Goal: Find specific page/section: Find specific page/section

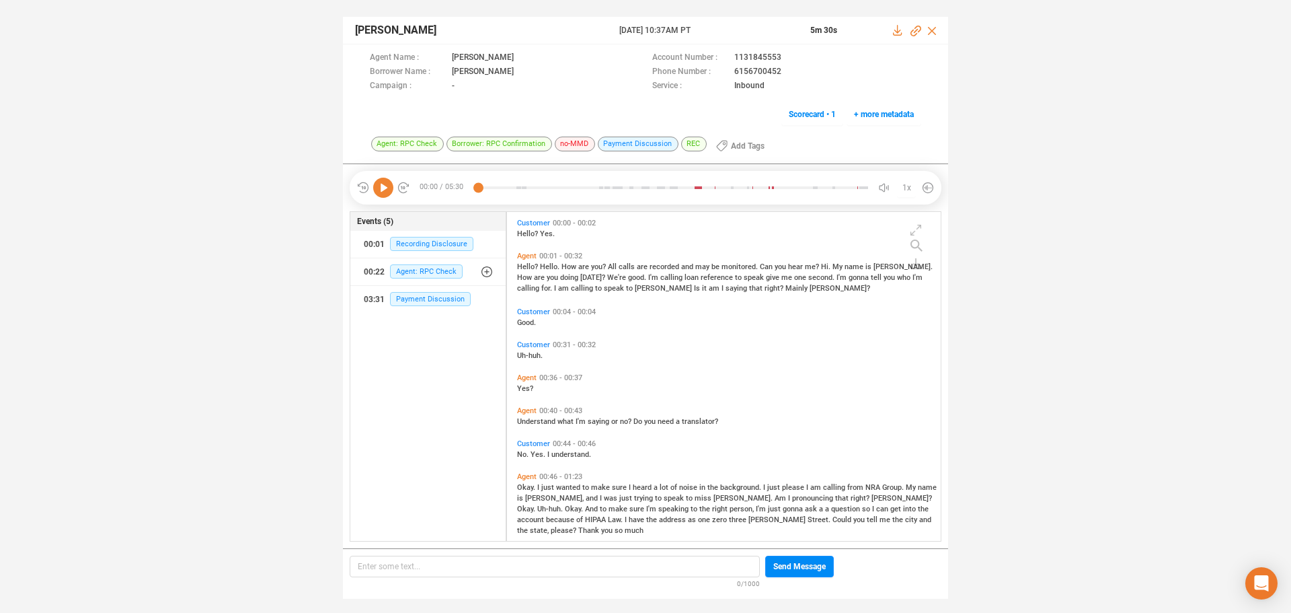
click at [384, 184] on icon at bounding box center [383, 188] width 20 height 20
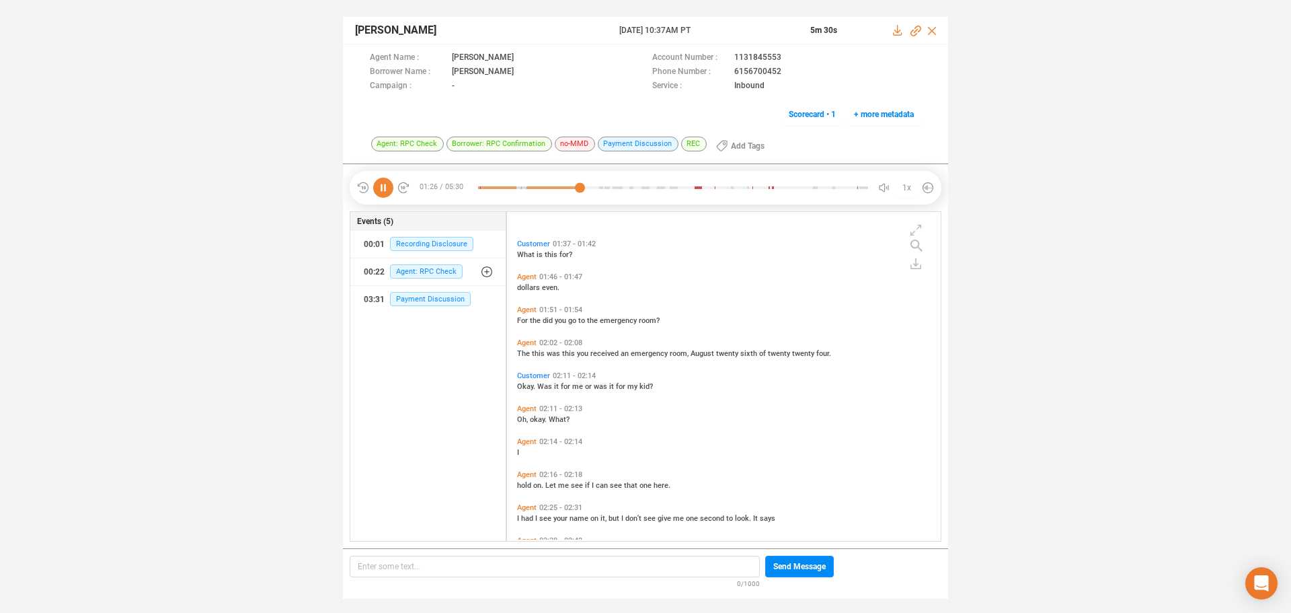
scroll to position [477, 0]
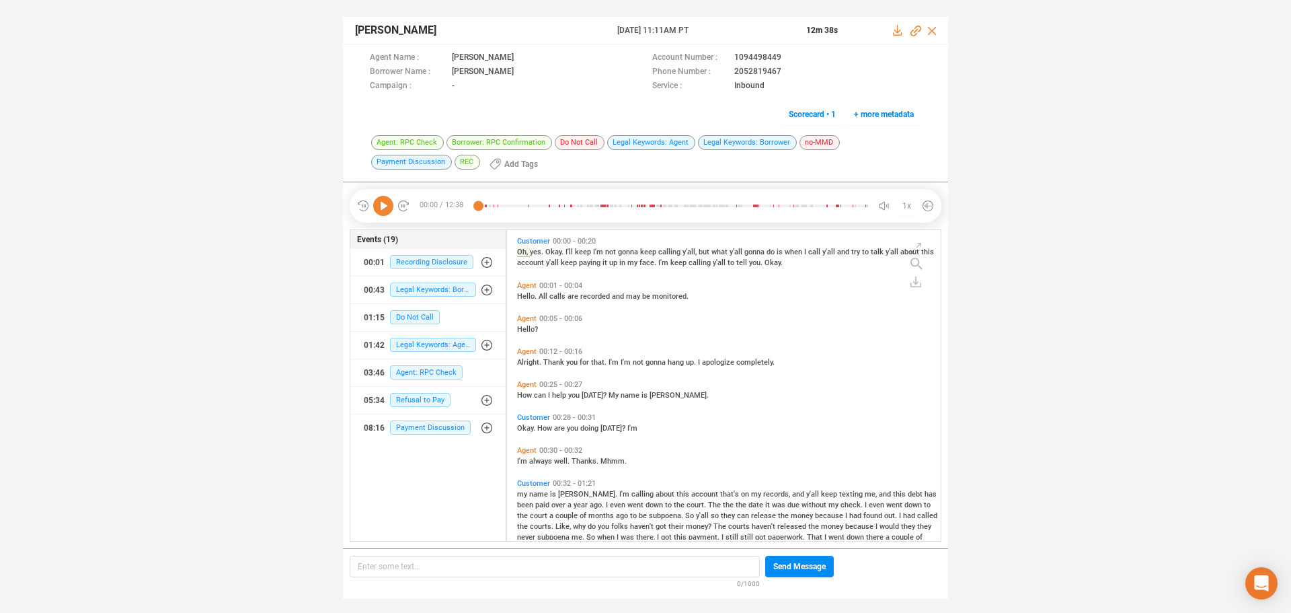
scroll to position [307, 427]
click at [384, 198] on icon at bounding box center [383, 206] width 20 height 20
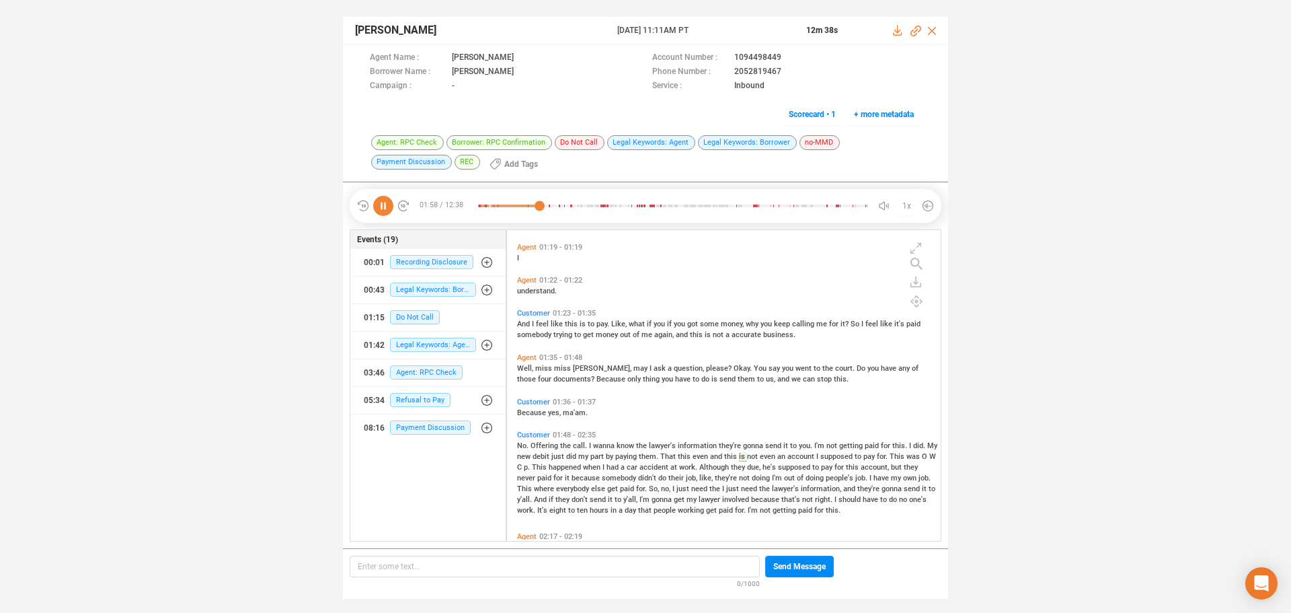
scroll to position [471, 0]
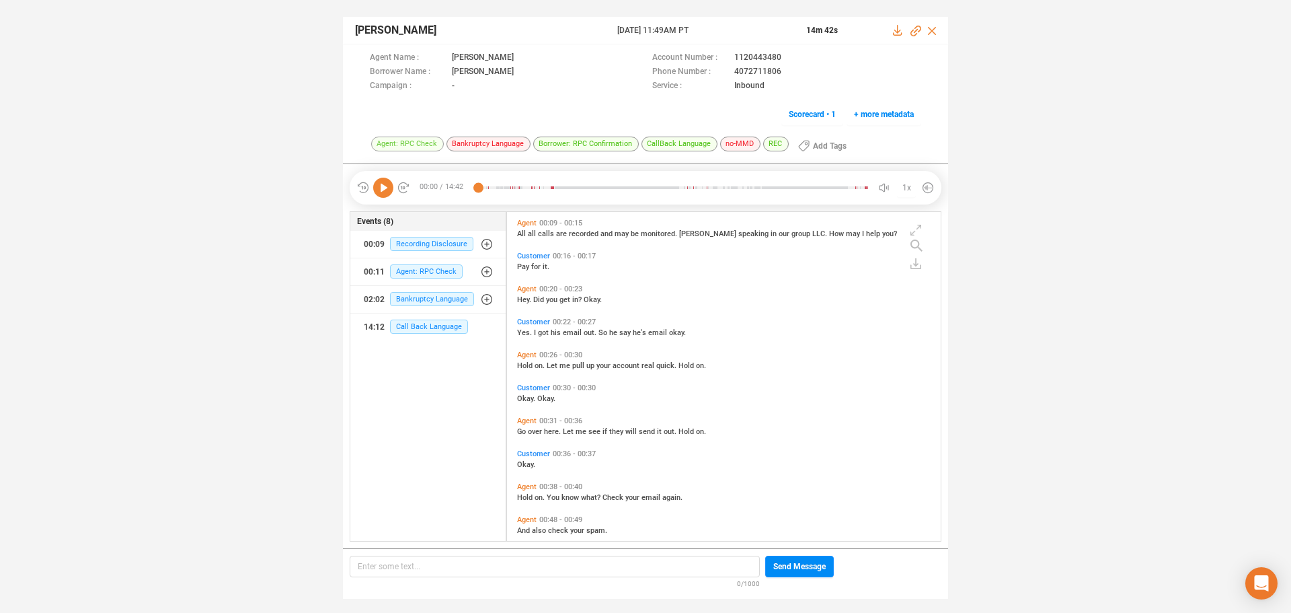
scroll to position [325, 427]
click at [387, 188] on icon at bounding box center [383, 188] width 20 height 20
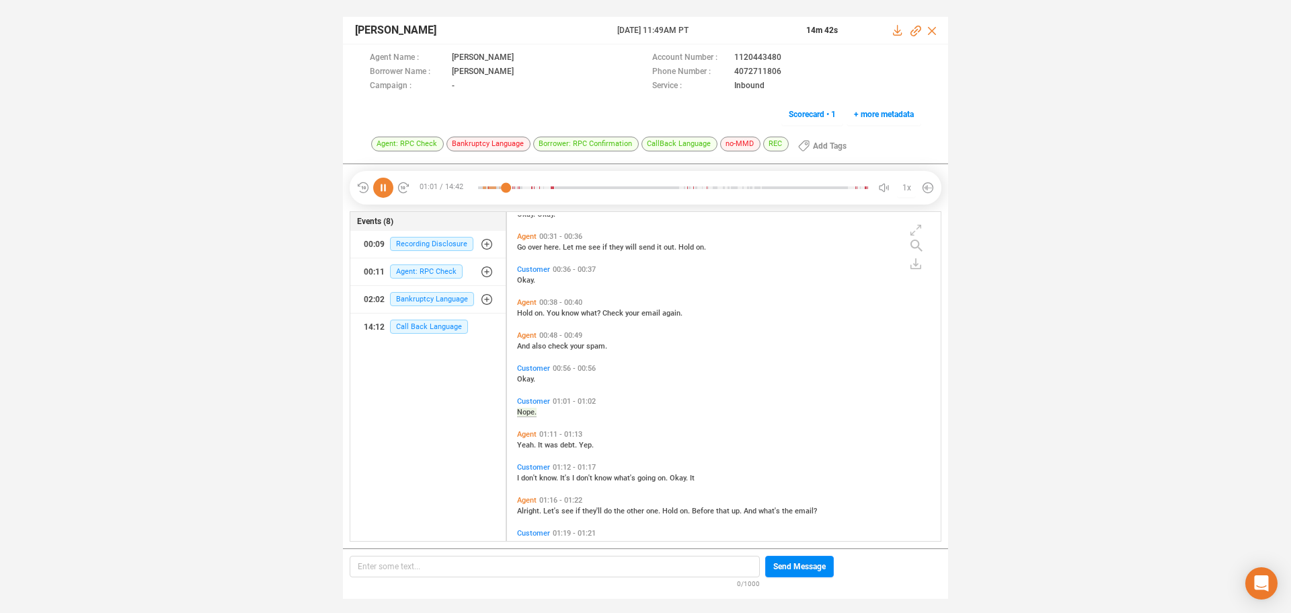
scroll to position [217, 0]
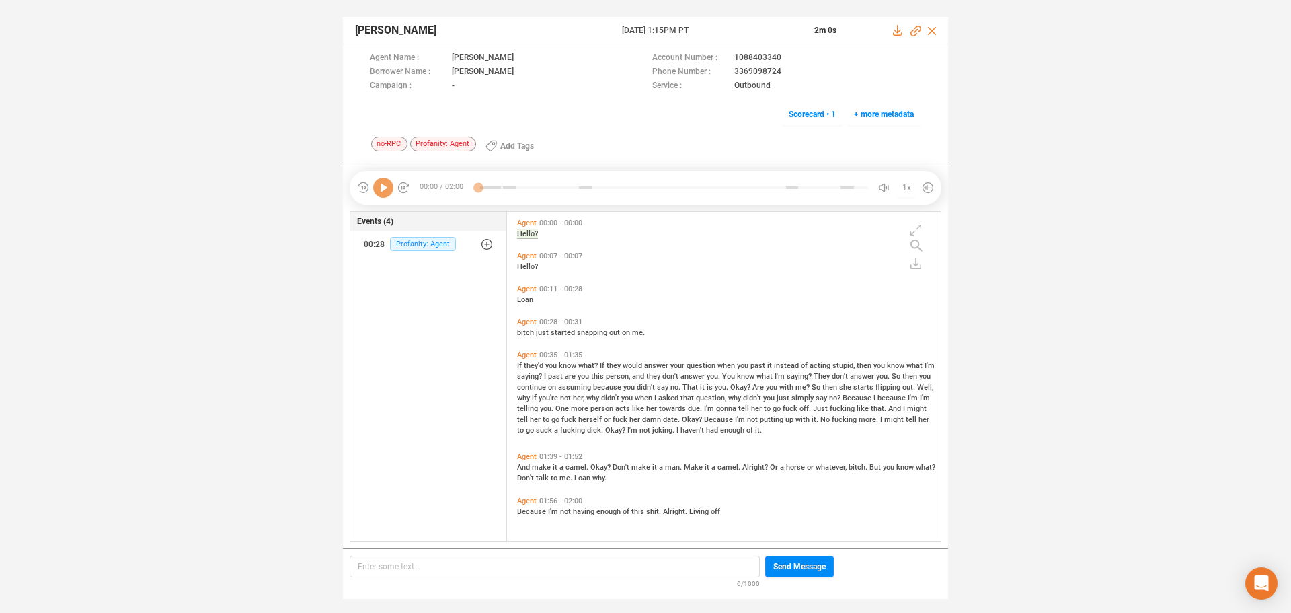
scroll to position [325, 427]
click at [387, 189] on icon at bounding box center [383, 188] width 20 height 20
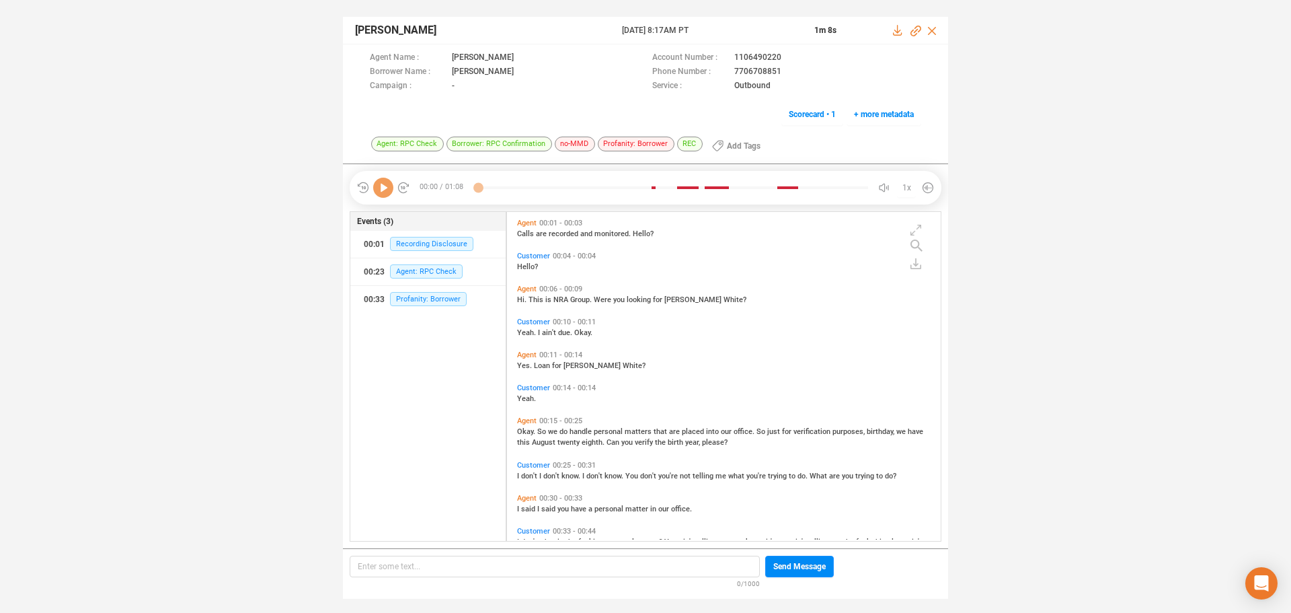
scroll to position [325, 427]
click at [379, 190] on icon at bounding box center [383, 188] width 20 height 20
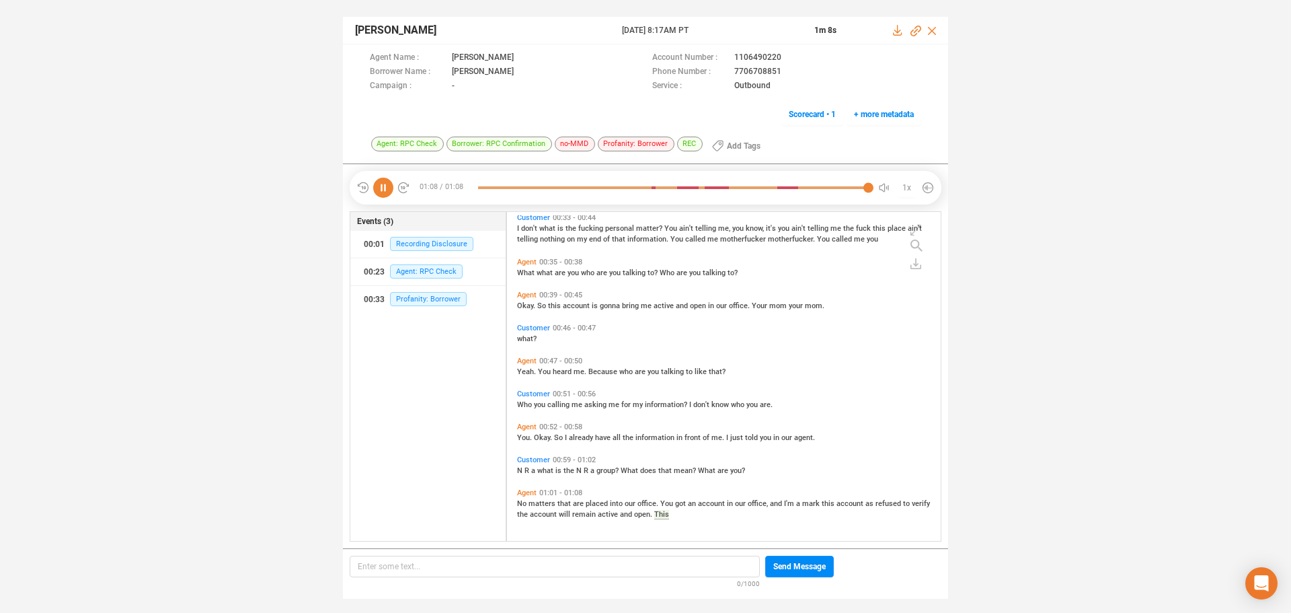
scroll to position [0, 0]
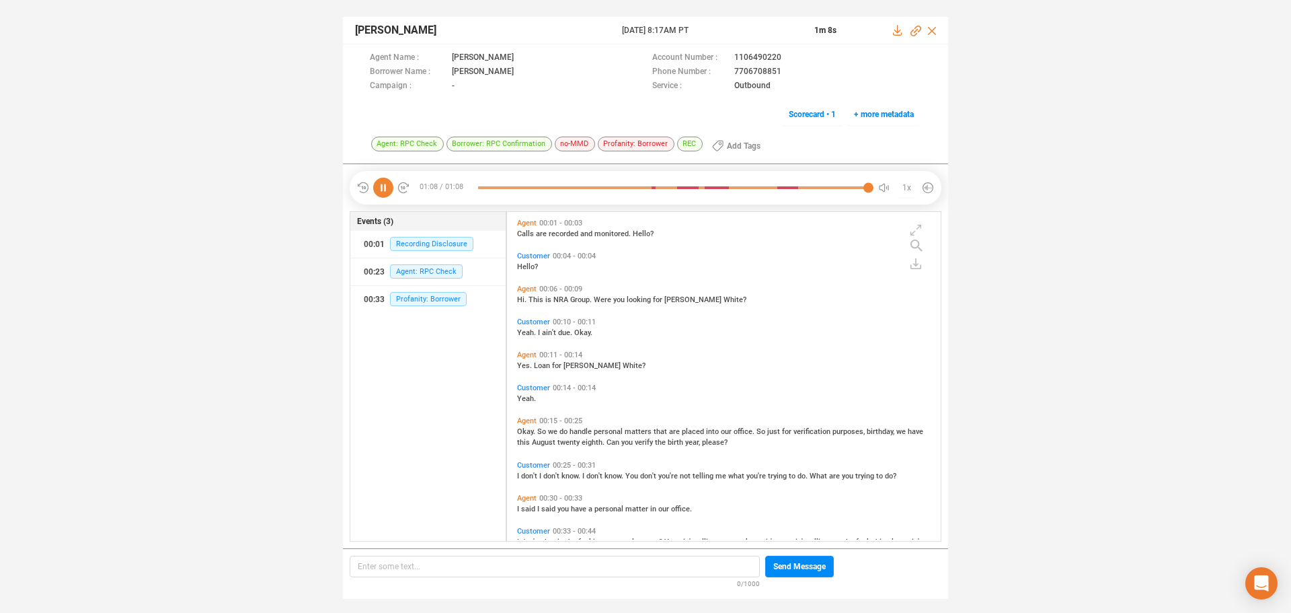
click at [383, 189] on icon at bounding box center [383, 188] width 20 height 20
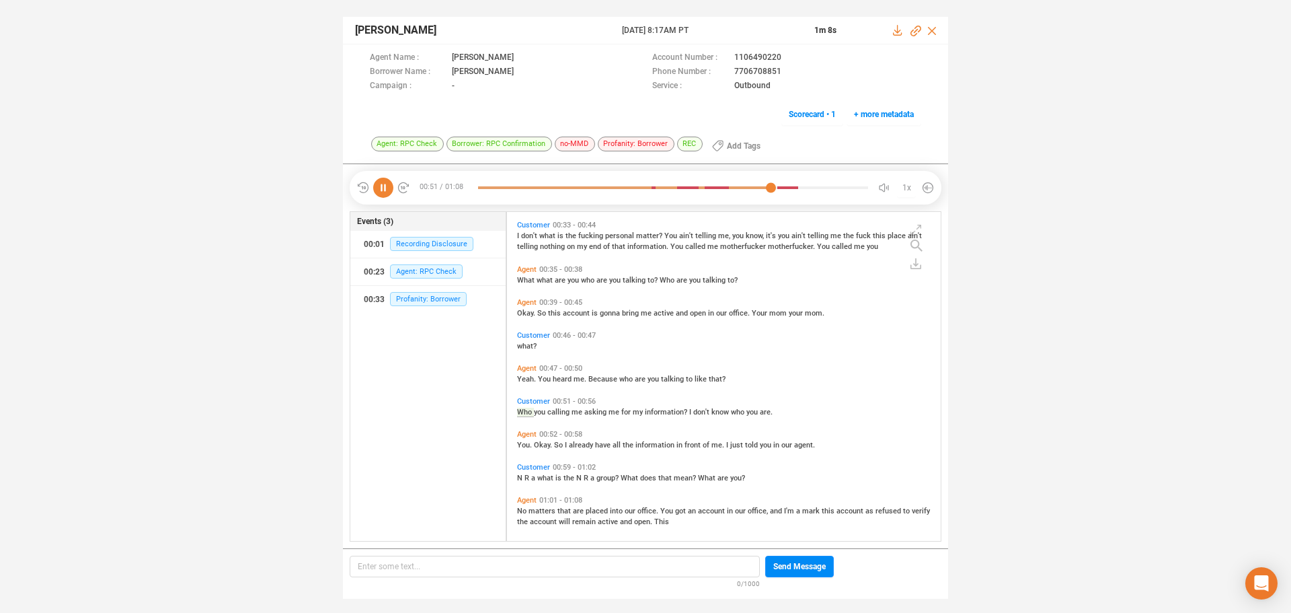
scroll to position [313, 0]
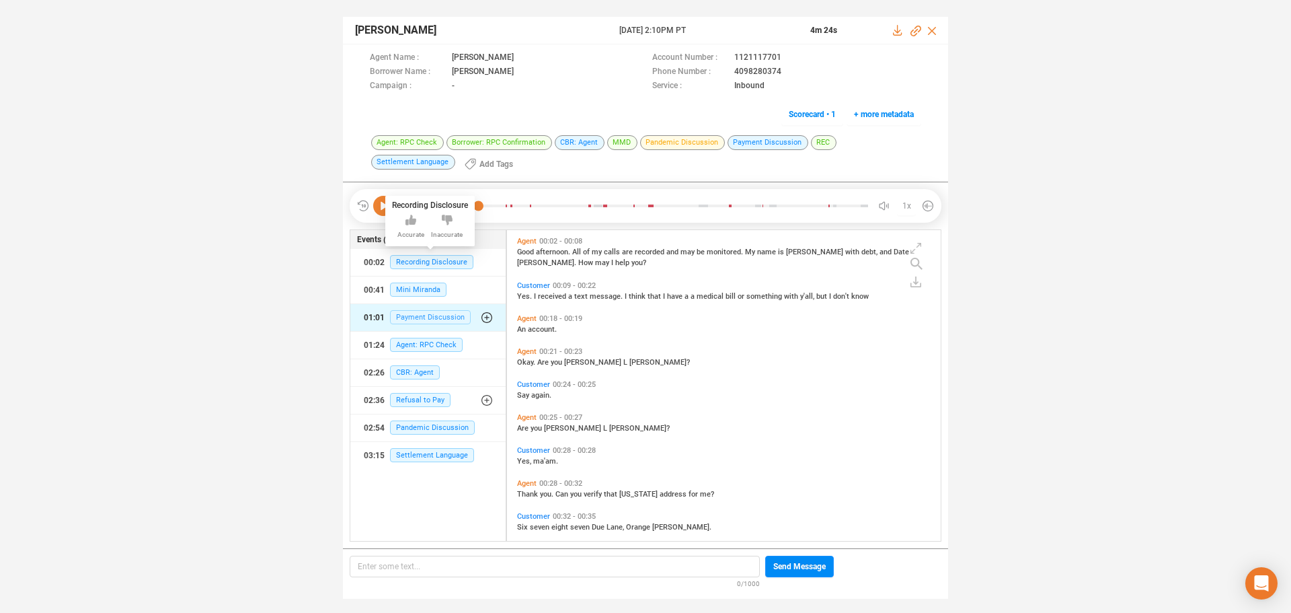
scroll to position [307, 427]
click at [387, 206] on icon at bounding box center [383, 206] width 20 height 20
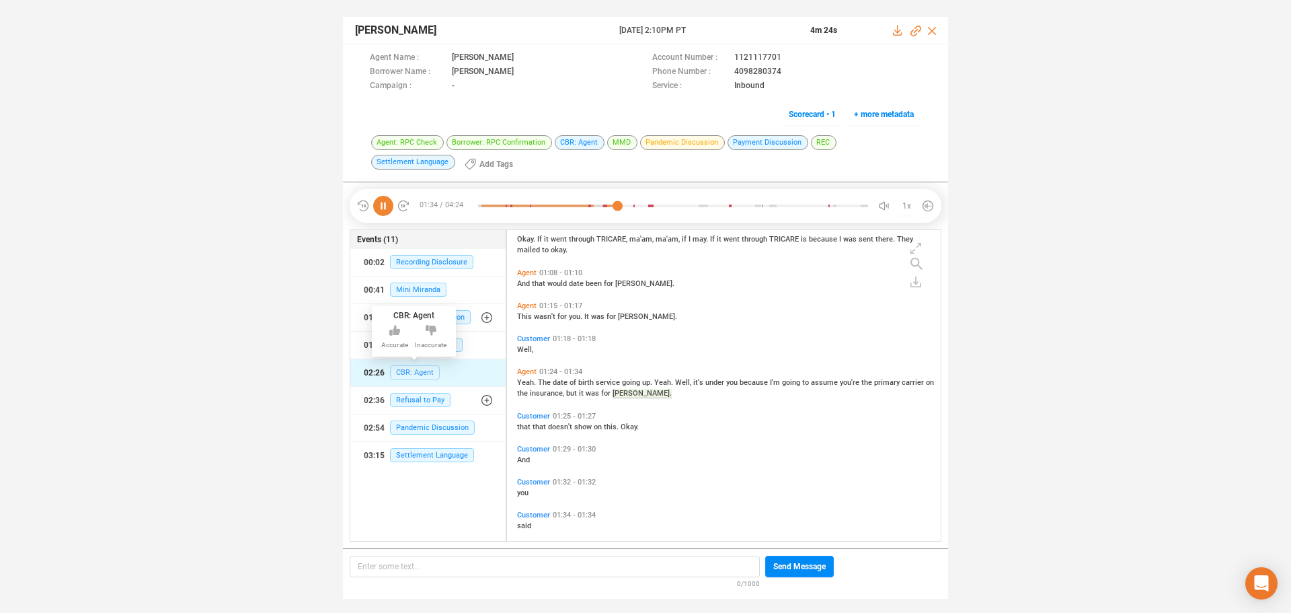
scroll to position [525, 0]
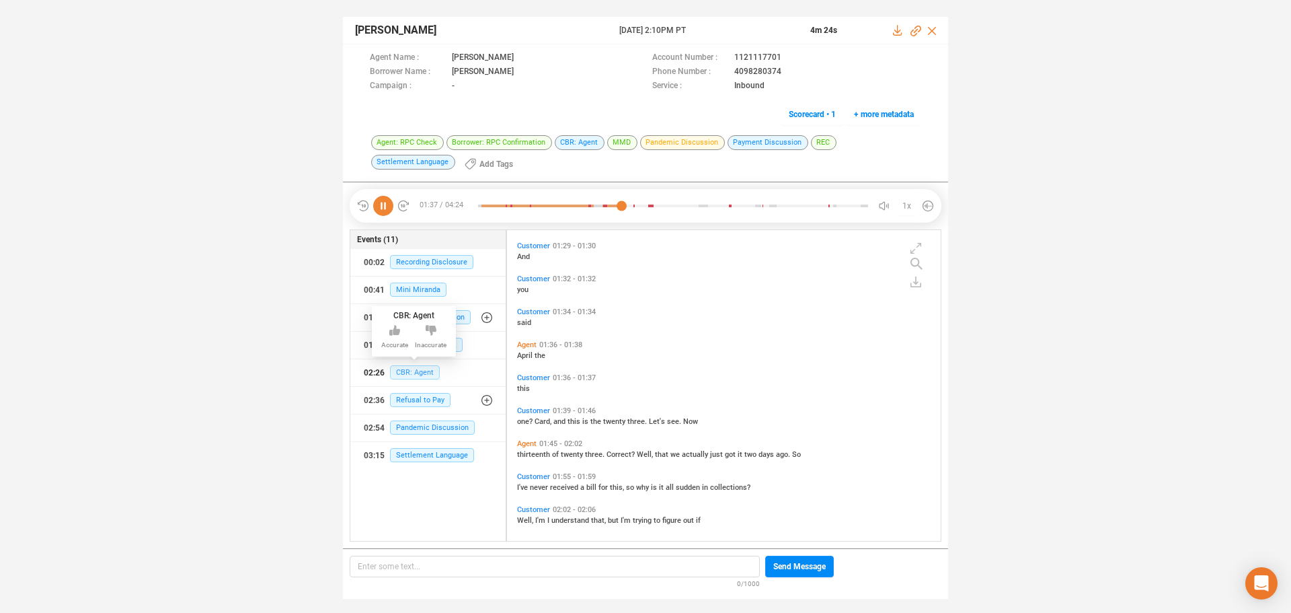
click at [416, 372] on span "CBR: Agent" at bounding box center [415, 372] width 50 height 14
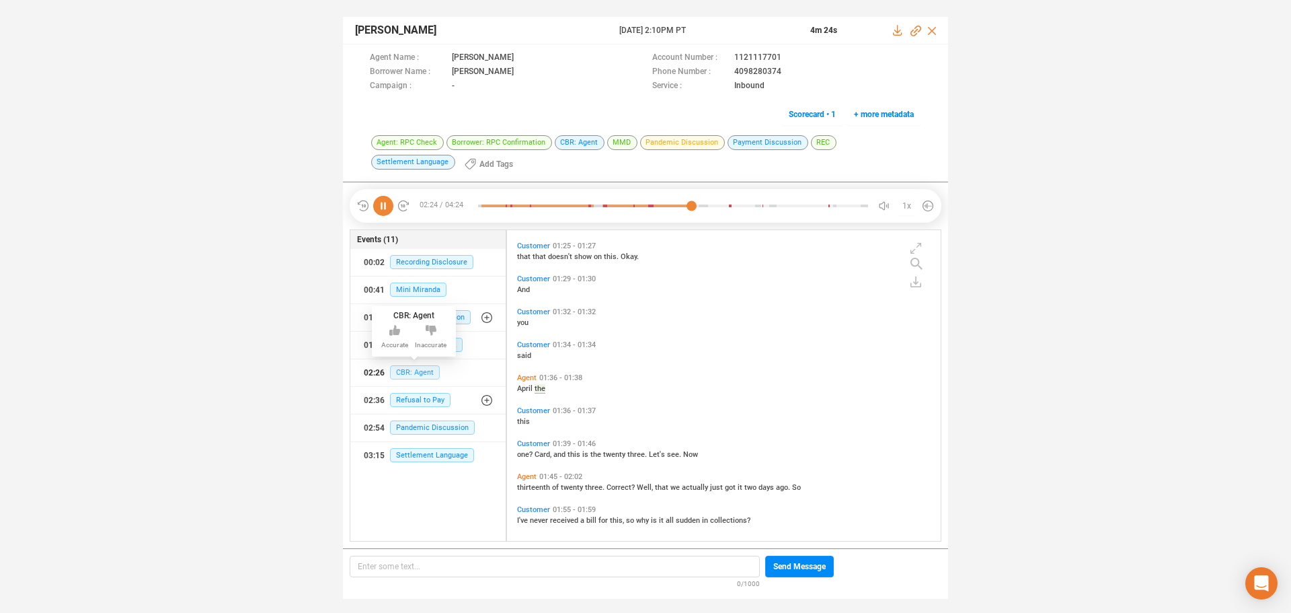
scroll to position [839, 0]
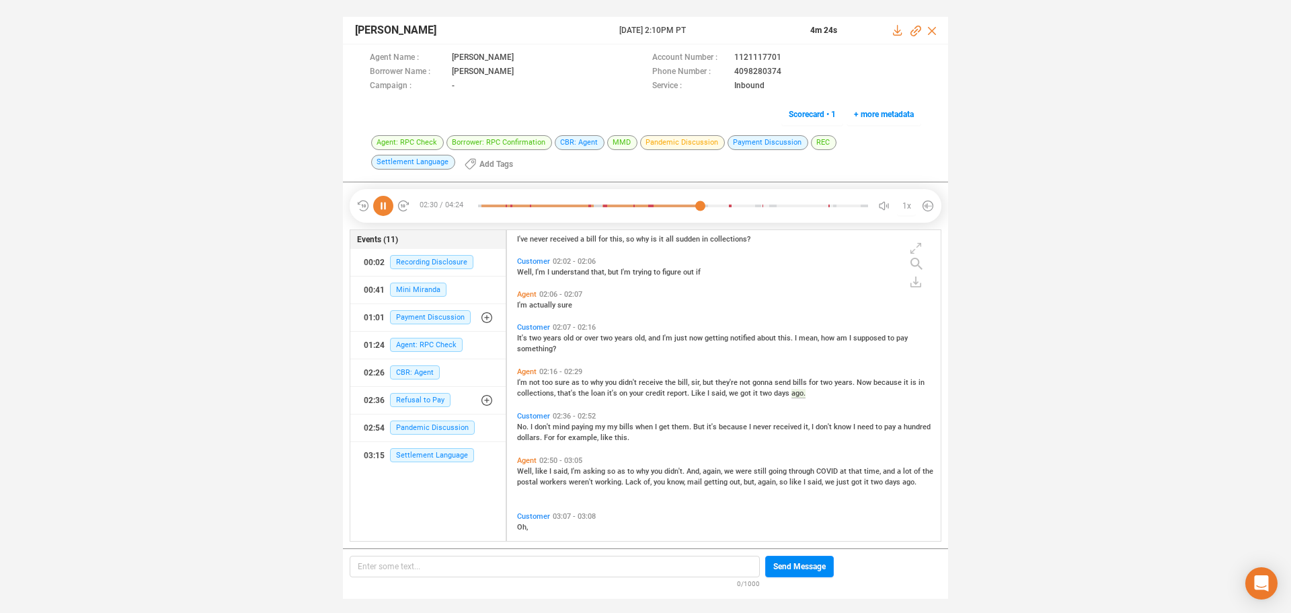
click at [567, 391] on span "that's" at bounding box center [567, 393] width 21 height 9
click at [537, 381] on span "not" at bounding box center [535, 382] width 13 height 9
click at [607, 396] on span "it's" at bounding box center [613, 393] width 12 height 9
click at [537, 381] on span "not" at bounding box center [535, 382] width 13 height 9
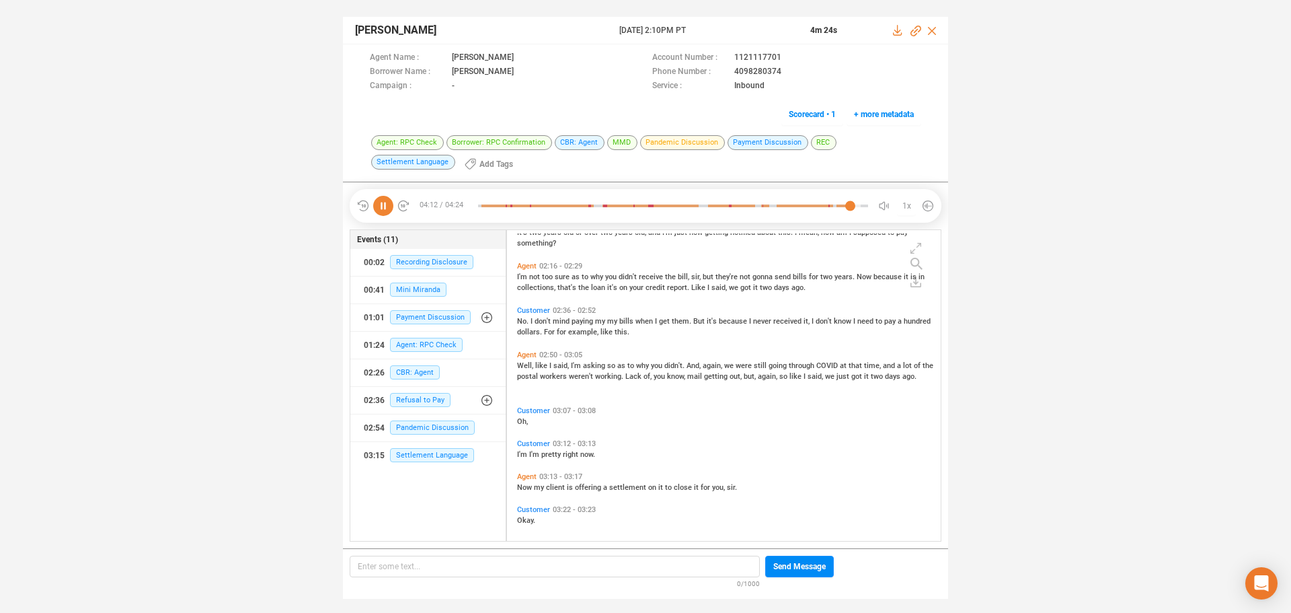
scroll to position [1281, 0]
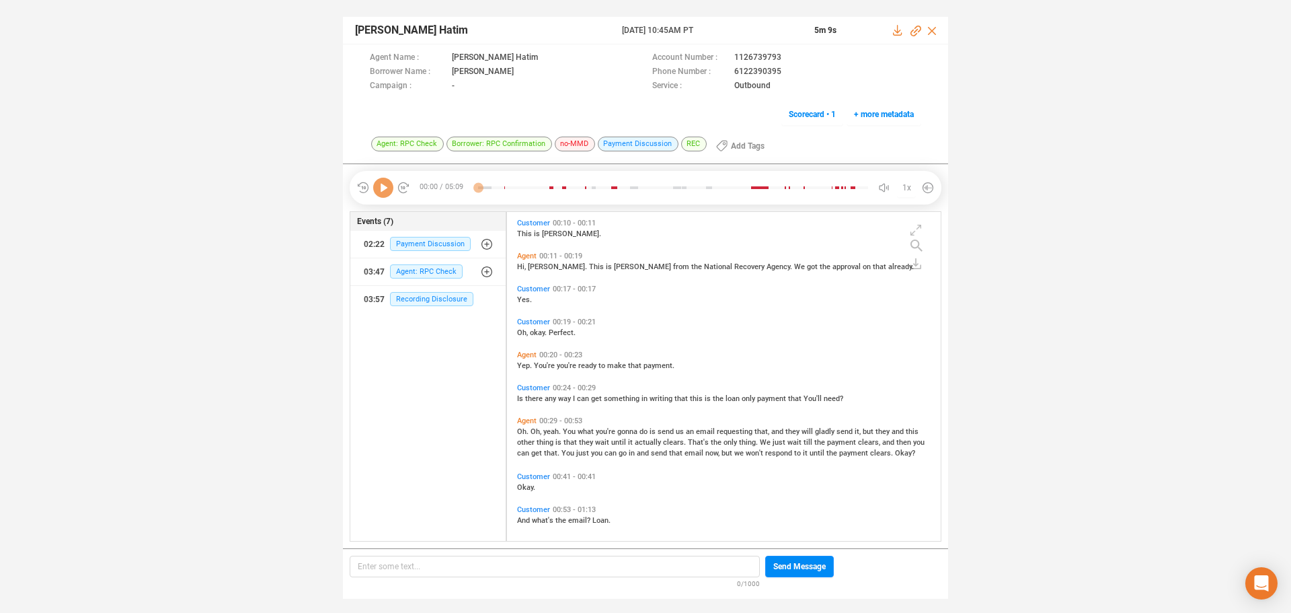
scroll to position [325, 427]
drag, startPoint x: 388, startPoint y: 190, endPoint x: 312, endPoint y: 211, distance: 79.0
click at [387, 190] on icon at bounding box center [383, 188] width 20 height 20
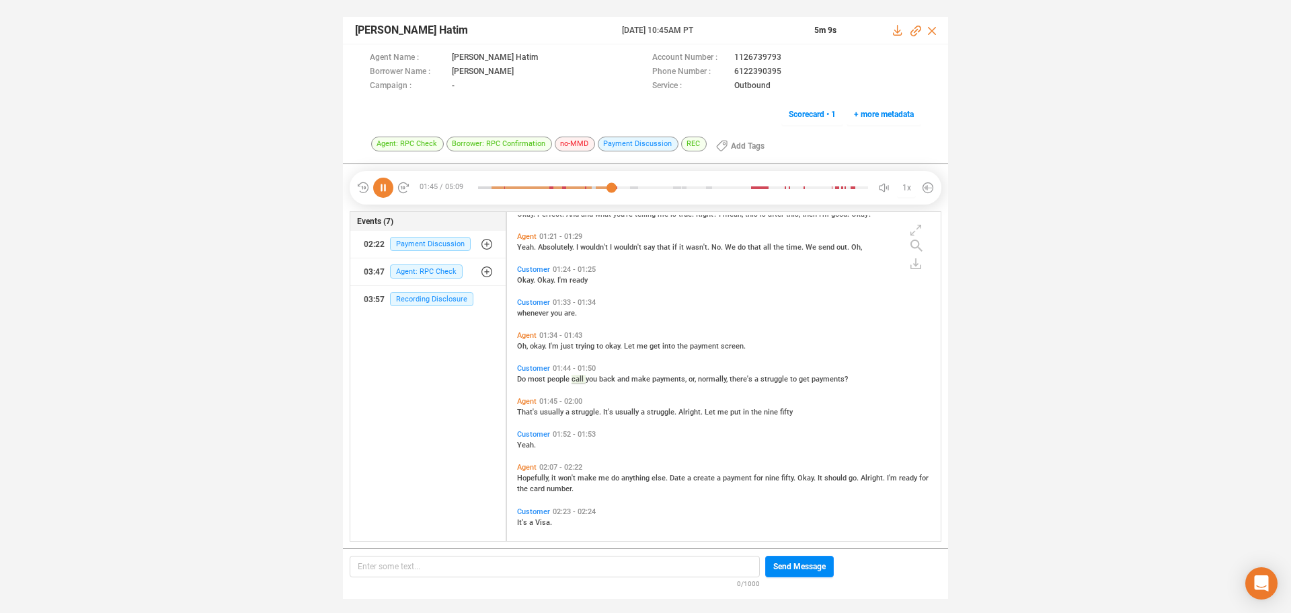
scroll to position [438, 0]
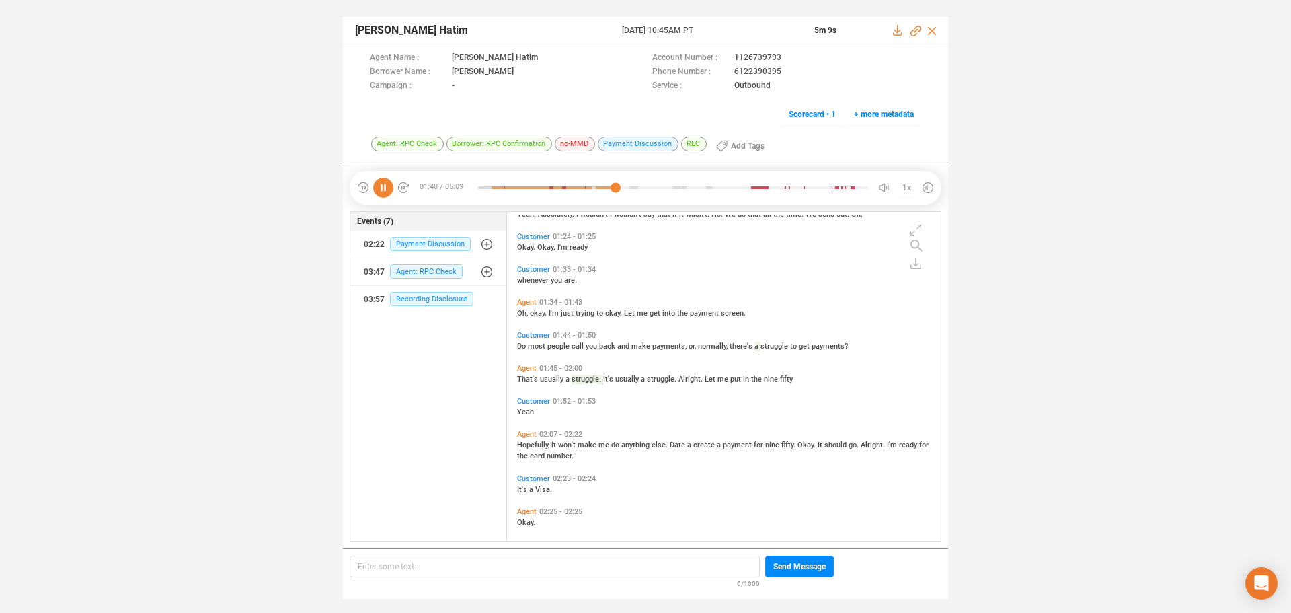
click at [385, 190] on icon at bounding box center [383, 188] width 20 height 20
